Goal: Transaction & Acquisition: Purchase product/service

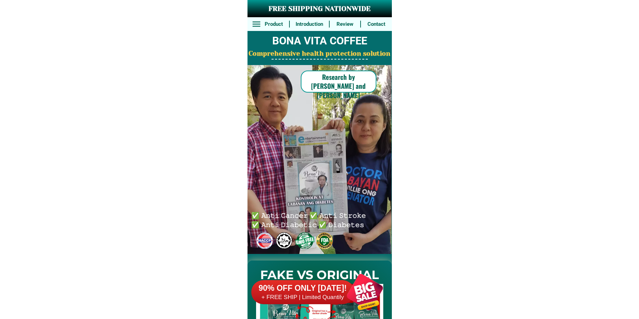
click at [354, 286] on div at bounding box center [365, 292] width 54 height 54
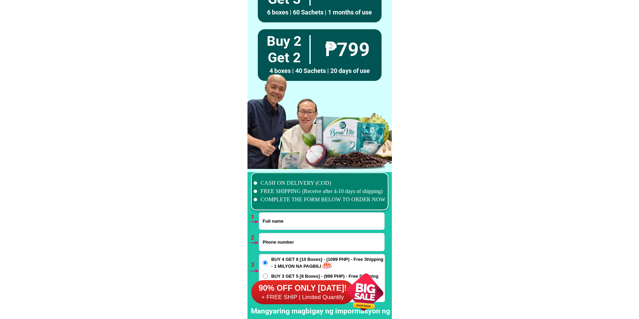
scroll to position [5053, 0]
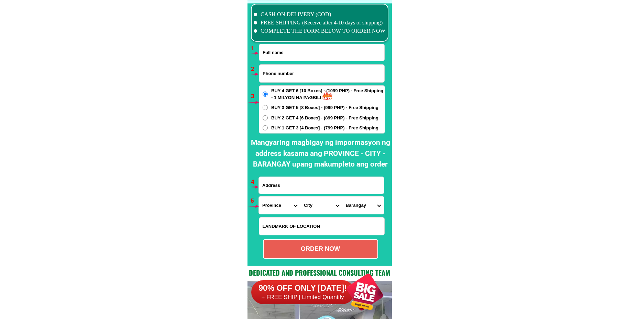
click at [300, 59] on input "Input full_name" at bounding box center [321, 52] width 125 height 17
paste input "Estelita m canete"
type input "Estelita m canete"
click at [283, 74] on input "Input phone_number" at bounding box center [321, 74] width 125 height 18
paste input "09296336077"
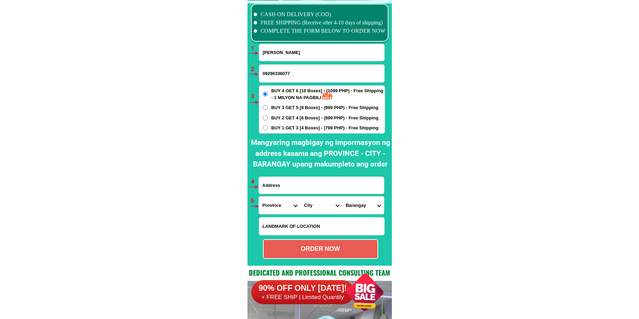
type input "09296336077"
click at [282, 119] on span "BUY 2 GET 4 [6 Boxes] - (899 PHP) - Free Shipping" at bounding box center [324, 117] width 107 height 7
click at [268, 119] on input "BUY 2 GET 4 [6 Boxes] - (899 PHP) - Free Shipping" at bounding box center [265, 117] width 5 height 5
radio input "true"
click at [267, 127] on input "BUY 1 GET 3 [4 Boxes] - (799 PHP) - Free Shipping" at bounding box center [265, 127] width 5 height 5
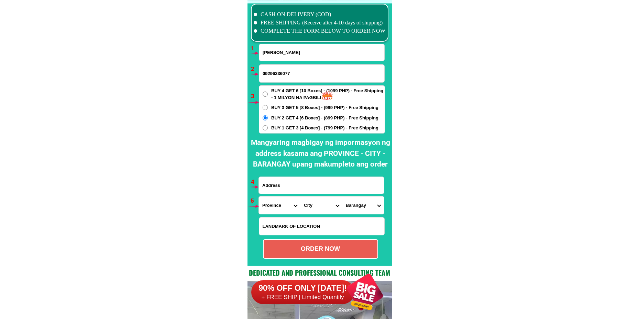
radio input "true"
click at [287, 186] on input "Input address" at bounding box center [321, 185] width 125 height 17
paste input "blk7 lot 17 phase 2 area 3 dagat dagatan Caloocan city San exguuille Moreno"
type input "blk7 lot 17 phase 2 area 3 dagat dagatan Caloocan city San exguuille Moreno"
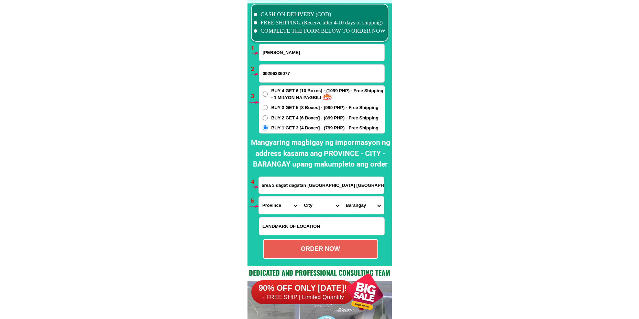
scroll to position [0, 0]
click at [278, 206] on select "Province [GEOGRAPHIC_DATA] [GEOGRAPHIC_DATA][PERSON_NAME][GEOGRAPHIC_DATA][GEOG…" at bounding box center [280, 205] width 42 height 18
select select "63_219"
click at [259, 196] on select "Province [GEOGRAPHIC_DATA] [GEOGRAPHIC_DATA][PERSON_NAME][GEOGRAPHIC_DATA][GEOG…" at bounding box center [280, 205] width 42 height 18
click at [312, 201] on select "City [GEOGRAPHIC_DATA] [GEOGRAPHIC_DATA] [GEOGRAPHIC_DATA] [GEOGRAPHIC_DATA]-ci…" at bounding box center [321, 205] width 42 height 18
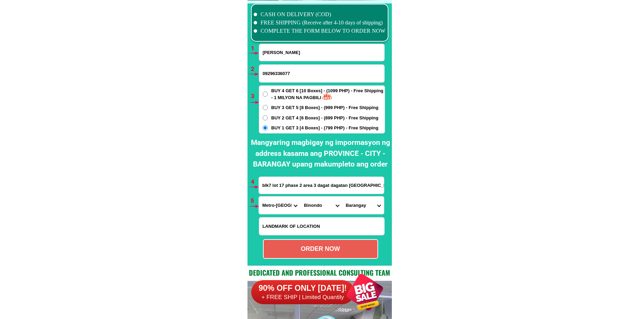
click at [300, 196] on select "City [GEOGRAPHIC_DATA] [GEOGRAPHIC_DATA] [GEOGRAPHIC_DATA] [GEOGRAPHIC_DATA]-ci…" at bounding box center [321, 205] width 42 height 18
drag, startPoint x: 316, startPoint y: 206, endPoint x: 316, endPoint y: 197, distance: 9.3
click at [316, 206] on select "City [GEOGRAPHIC_DATA] [GEOGRAPHIC_DATA] [GEOGRAPHIC_DATA] [GEOGRAPHIC_DATA]-ci…" at bounding box center [321, 205] width 42 height 18
select select "63_2199773"
click at [300, 196] on select "City [GEOGRAPHIC_DATA] [GEOGRAPHIC_DATA] [GEOGRAPHIC_DATA] [GEOGRAPHIC_DATA]-ci…" at bounding box center [321, 205] width 42 height 18
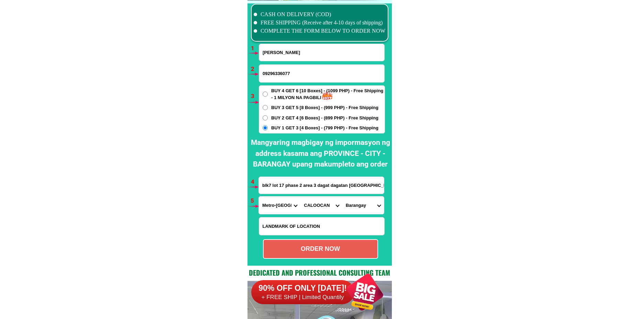
click at [364, 210] on select "Barangay Barangay 1 Barangay 10 Barangay 100 Barangay 101 Barangay 102 Barangay…" at bounding box center [363, 205] width 42 height 18
click at [368, 209] on select "Barangay Barangay 1 Barangay 10 Barangay 100 Barangay 101 Barangay 102 Barangay…" at bounding box center [363, 205] width 42 height 18
click at [364, 206] on select "Barangay Barangay 1 Barangay 10 Barangay 100 Barangay 101 Barangay 102 Barangay…" at bounding box center [363, 205] width 42 height 18
select select "63_21997736034"
click at [342, 196] on select "Barangay Barangay 1 Barangay 10 Barangay 100 Barangay 101 Barangay 102 Barangay…" at bounding box center [363, 205] width 42 height 18
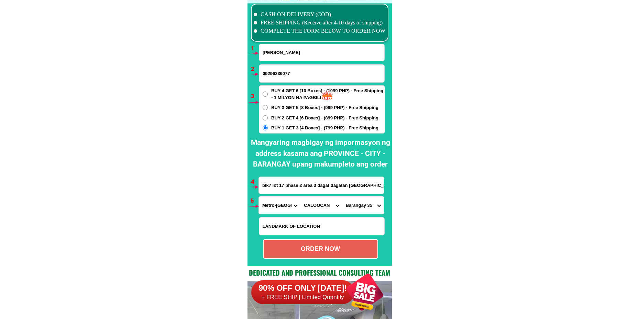
click at [340, 255] on div "ORDER NOW" at bounding box center [320, 249] width 115 height 20
type input "09296336077"
radio input "true"
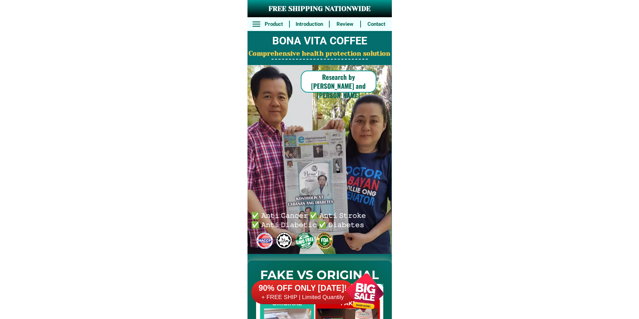
click at [359, 294] on div at bounding box center [365, 292] width 54 height 54
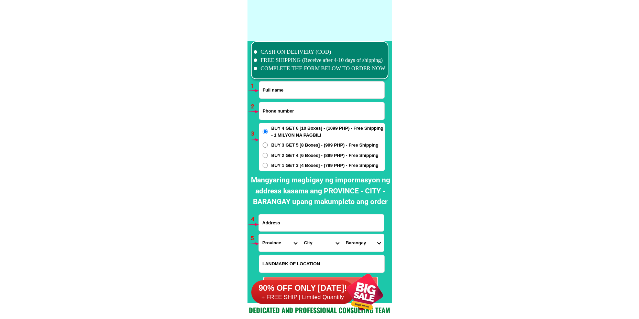
scroll to position [5053, 0]
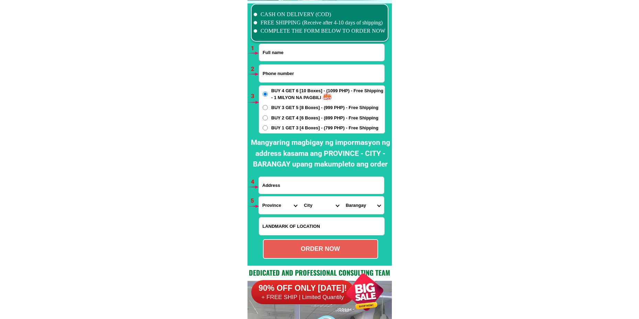
click at [276, 56] on input "Input full_name" at bounding box center [321, 52] width 125 height 17
click at [280, 71] on input "Input phone_number" at bounding box center [321, 74] width 125 height 18
paste input "09219041704"
type input "09219041704"
click at [288, 55] on input "Input full_name" at bounding box center [321, 52] width 125 height 17
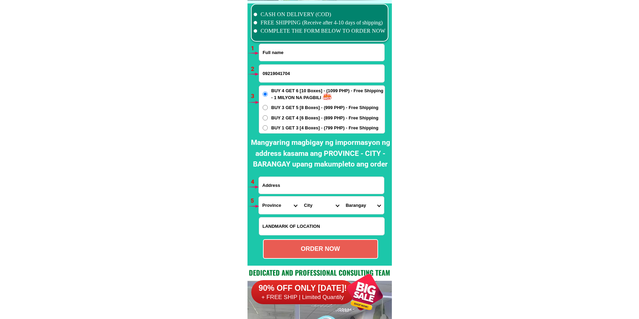
paste input "Boy de"
type input "Boy de"
click at [294, 186] on input "Input address" at bounding box center [321, 185] width 125 height 17
paste input "[STREET_ADDRESS]"
type input "[STREET_ADDRESS]"
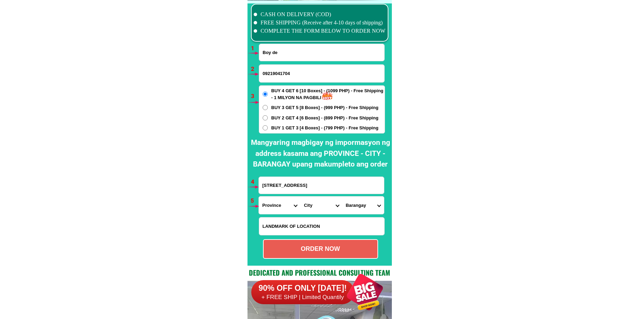
click at [308, 58] on input "Boy de" at bounding box center [321, 52] width 125 height 17
paste input "Guia"
type input "Boy de Guia"
drag, startPoint x: 290, startPoint y: 225, endPoint x: 291, endPoint y: 216, distance: 9.3
click at [290, 224] on input "Input LANDMARKOFLOCATION" at bounding box center [321, 226] width 125 height 18
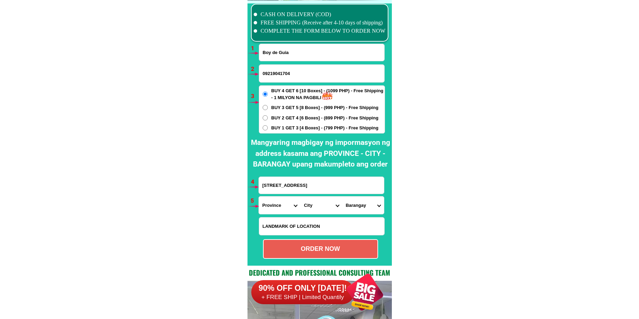
paste input "[GEOGRAPHIC_DATA]"
type input "[GEOGRAPHIC_DATA]"
drag, startPoint x: 362, startPoint y: 183, endPoint x: 248, endPoint y: 185, distance: 113.7
click at [248, 185] on div "CASH ON DELIVERY (COD) FREE SHIPPING (Receive after 4-10 days of shipping) COMP…" at bounding box center [319, 132] width 144 height 265
click at [276, 199] on select "Province [GEOGRAPHIC_DATA] [GEOGRAPHIC_DATA][PERSON_NAME][GEOGRAPHIC_DATA][GEOG…" at bounding box center [280, 205] width 42 height 18
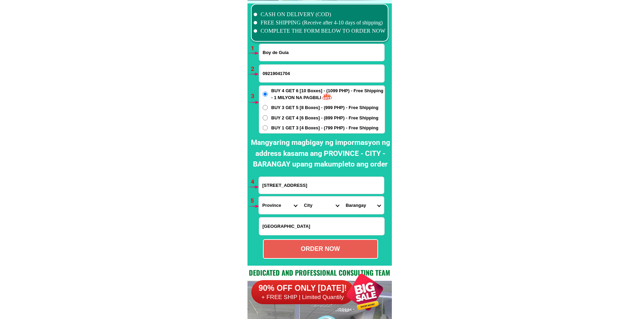
select select "63_219"
click at [259, 196] on select "Province [GEOGRAPHIC_DATA] [GEOGRAPHIC_DATA][PERSON_NAME][GEOGRAPHIC_DATA][GEOG…" at bounding box center [280, 205] width 42 height 18
drag, startPoint x: 316, startPoint y: 206, endPoint x: 317, endPoint y: 197, distance: 9.0
click at [316, 206] on select "City [GEOGRAPHIC_DATA] [GEOGRAPHIC_DATA] [GEOGRAPHIC_DATA] [GEOGRAPHIC_DATA]-ci…" at bounding box center [321, 205] width 42 height 18
select select "63_2196502"
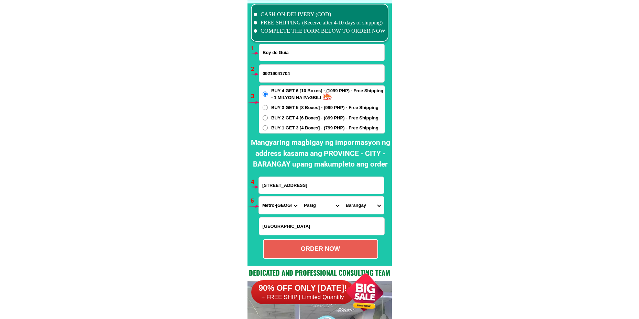
click at [300, 196] on select "City [GEOGRAPHIC_DATA] [GEOGRAPHIC_DATA] [GEOGRAPHIC_DATA] [GEOGRAPHIC_DATA]-ci…" at bounding box center [321, 205] width 42 height 18
click at [367, 207] on select "Barangay Bagong ilog Bagong katipunan [GEOGRAPHIC_DATA] [GEOGRAPHIC_DATA] [GEOG…" at bounding box center [363, 205] width 42 height 18
click at [355, 209] on select "Barangay Bagong ilog Bagong katipunan [GEOGRAPHIC_DATA] [GEOGRAPHIC_DATA] [GEOG…" at bounding box center [363, 205] width 42 height 18
select select "63_21965025193"
click at [342, 196] on select "Barangay Bagong ilog Bagong katipunan [GEOGRAPHIC_DATA] [GEOGRAPHIC_DATA] [GEOG…" at bounding box center [363, 205] width 42 height 18
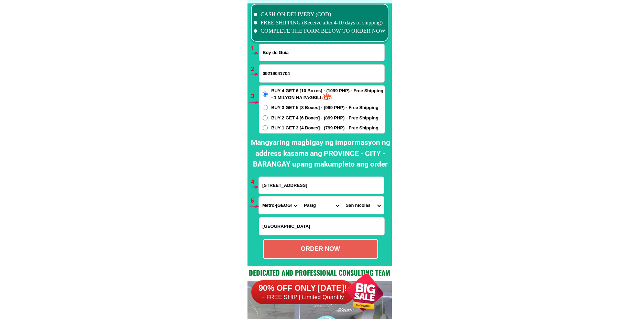
click at [350, 247] on div "ORDER NOW" at bounding box center [321, 248] width 114 height 9
radio input "true"
